Goal: Communication & Community: Answer question/provide support

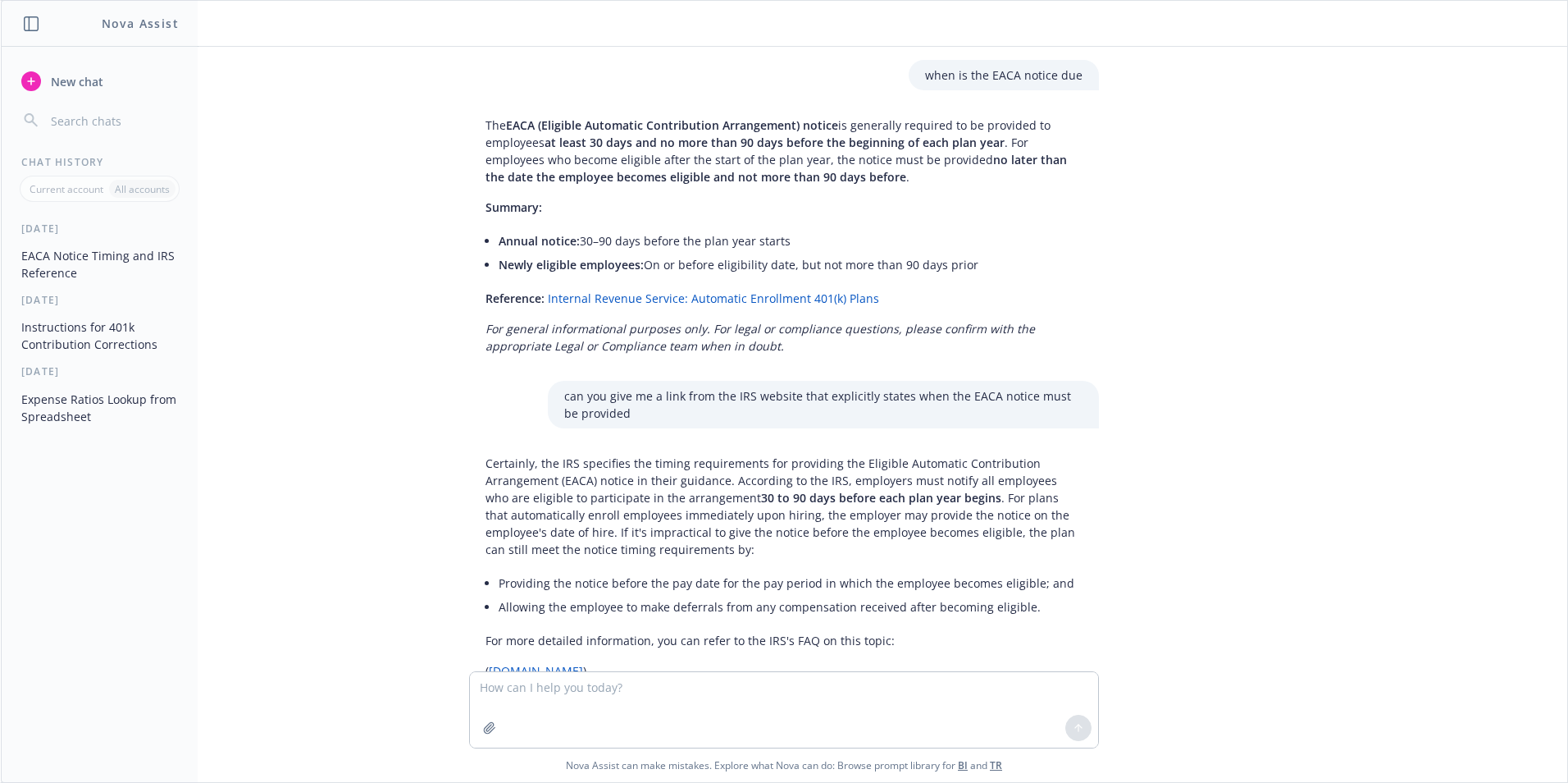
scroll to position [688, 0]
